Goal: Task Accomplishment & Management: Use online tool/utility

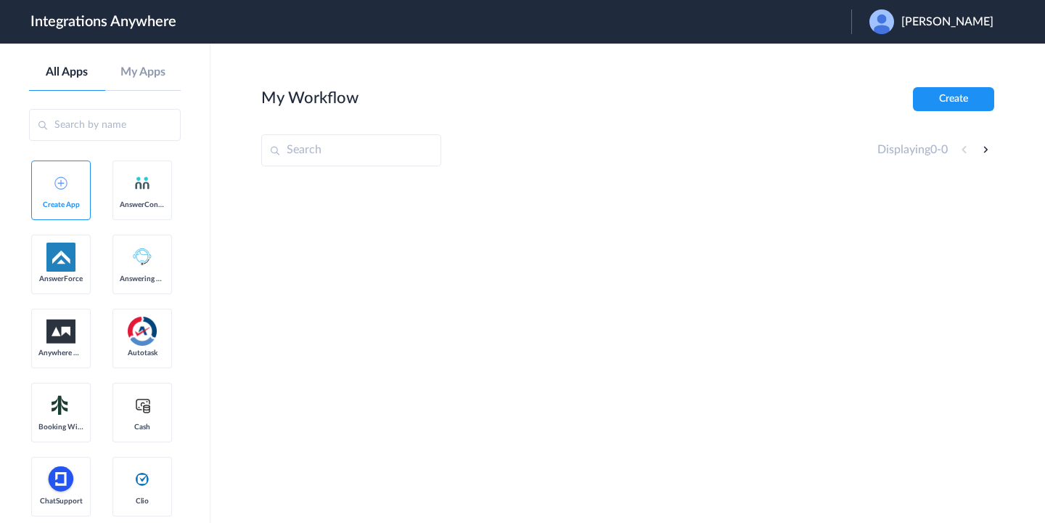
click at [947, 21] on span "Elizabeth Ho" at bounding box center [948, 22] width 92 height 14
click at [893, 60] on link "Logout" at bounding box center [877, 59] width 30 height 10
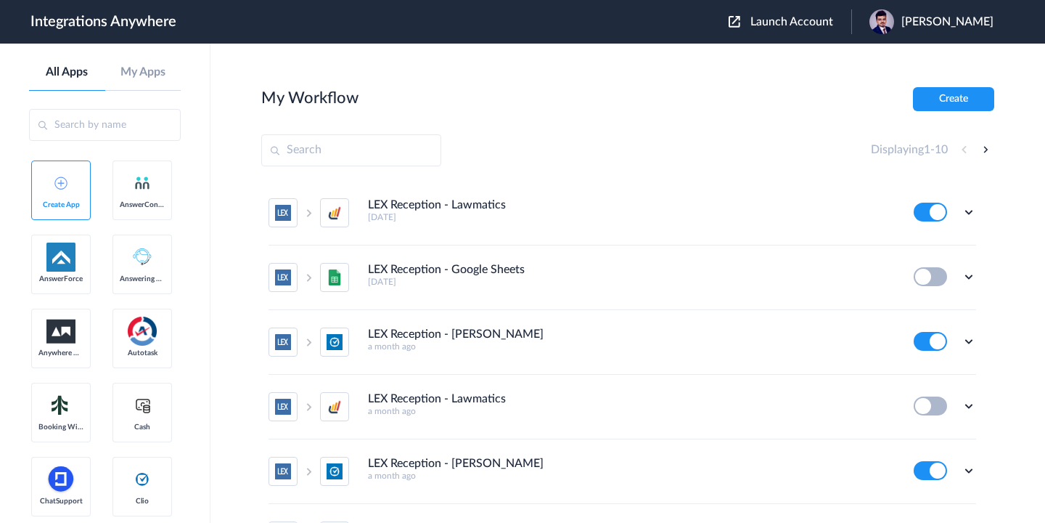
click at [742, 22] on button "Launch Account" at bounding box center [790, 22] width 123 height 14
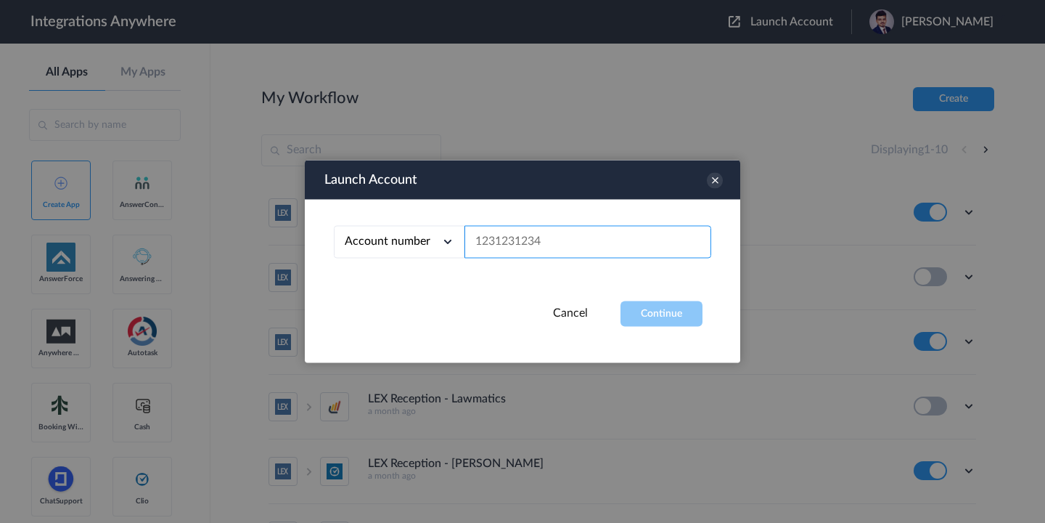
click at [586, 240] on input "text" at bounding box center [588, 242] width 247 height 33
paste input "2136852237"
type input "2136852237"
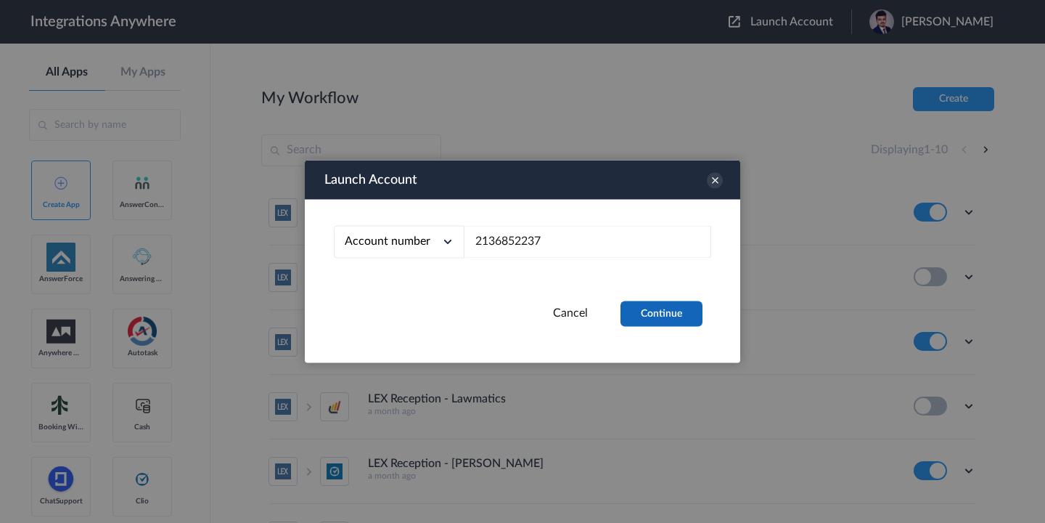
click at [653, 308] on button "Continue" at bounding box center [662, 313] width 82 height 25
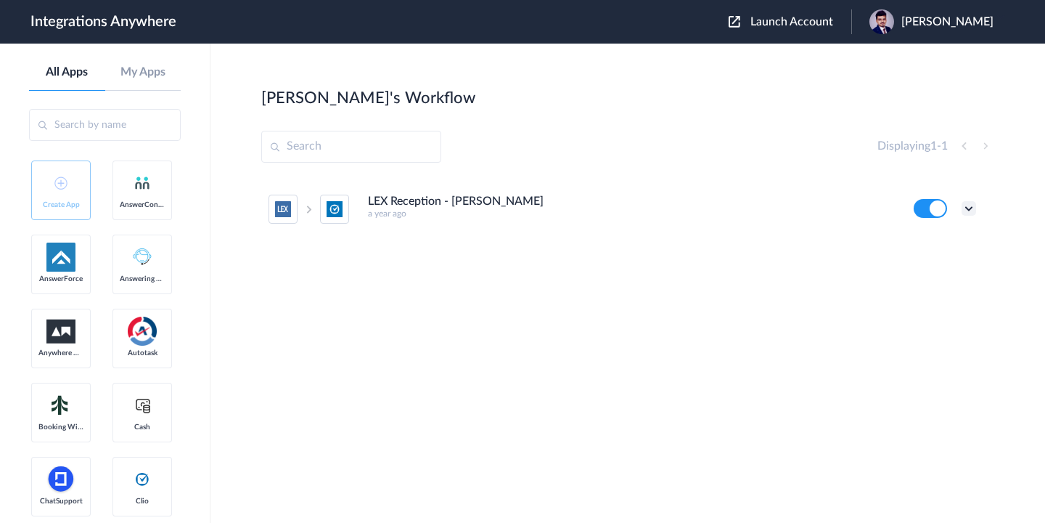
click at [968, 209] on icon at bounding box center [969, 208] width 15 height 15
click at [912, 243] on link "Edit" at bounding box center [910, 242] width 35 height 10
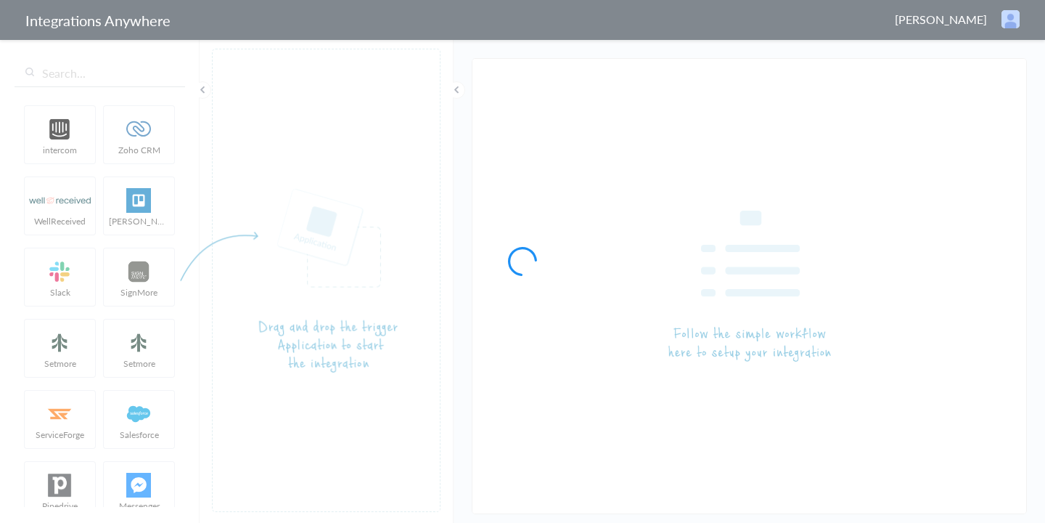
type input "LEX Reception - [PERSON_NAME]"
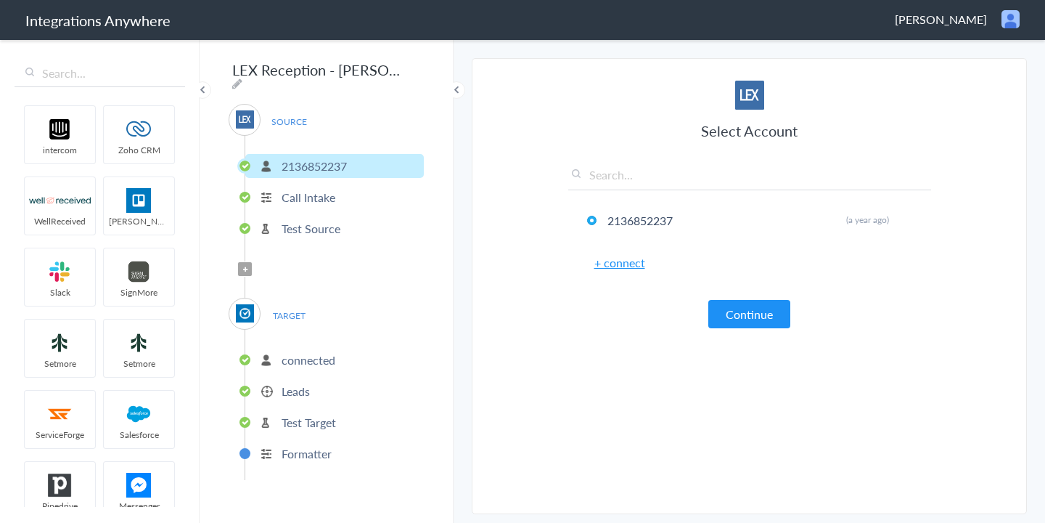
click at [306, 352] on p "connected" at bounding box center [309, 359] width 54 height 17
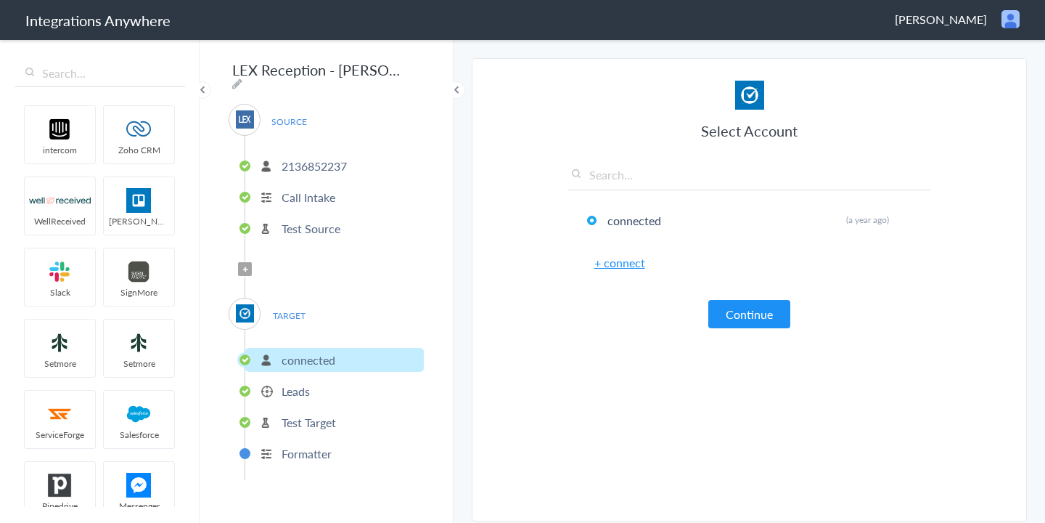
click at [293, 383] on p "Leads" at bounding box center [296, 391] width 28 height 17
